Goal: Navigation & Orientation: Find specific page/section

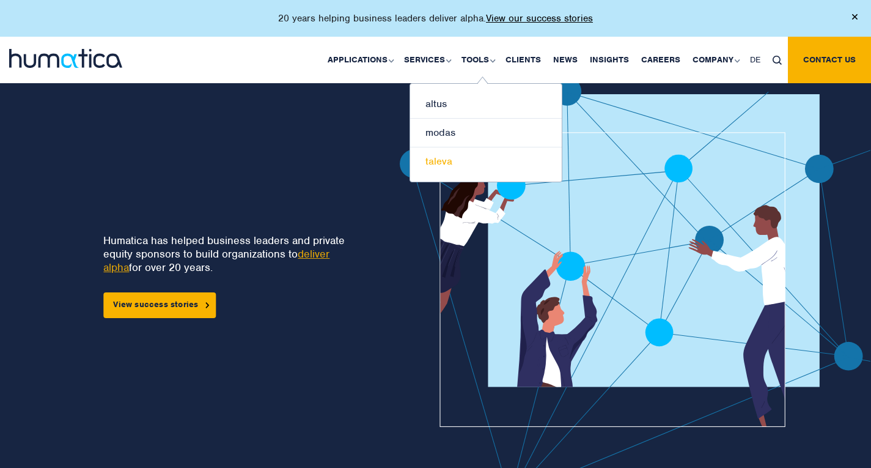
click at [443, 160] on link "taleva" at bounding box center [486, 161] width 152 height 28
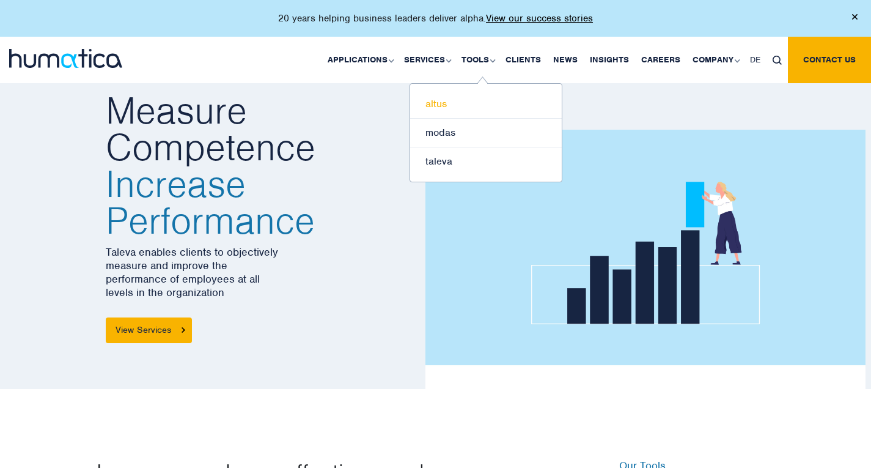
click at [443, 108] on link "altus" at bounding box center [486, 104] width 152 height 29
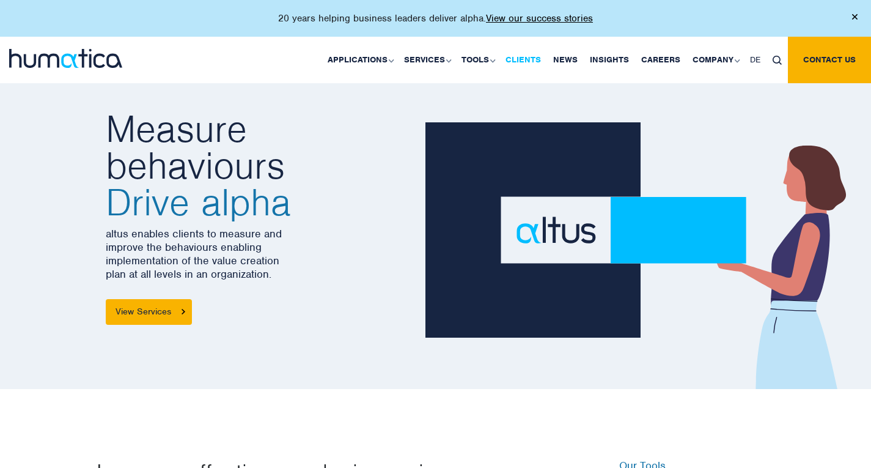
click at [540, 60] on link "Clients" at bounding box center [524, 60] width 48 height 46
